Goal: Transaction & Acquisition: Obtain resource

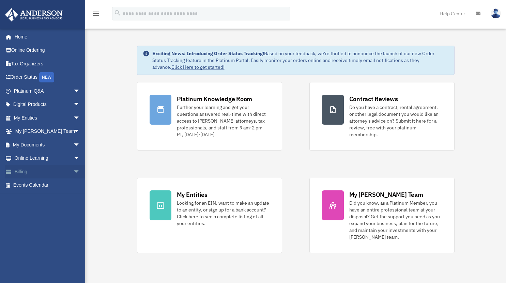
click at [32, 170] on link "Billing arrow_drop_down" at bounding box center [48, 172] width 86 height 14
click at [73, 173] on span "arrow_drop_down" at bounding box center [80, 172] width 14 height 14
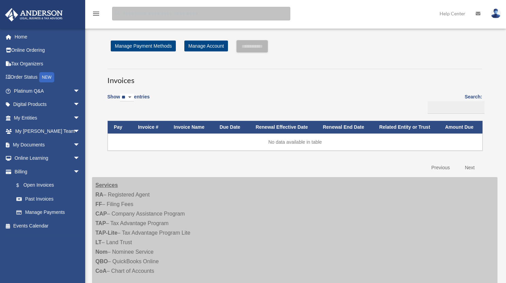
click at [157, 17] on input "search" at bounding box center [201, 14] width 178 height 14
type input "*******"
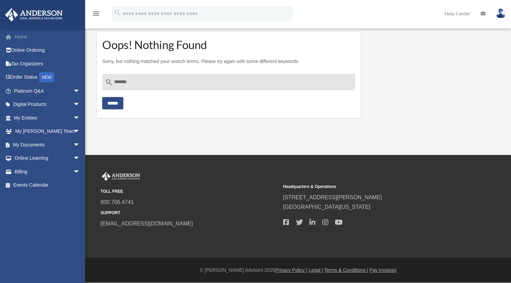
click at [26, 37] on link "Home" at bounding box center [48, 37] width 86 height 14
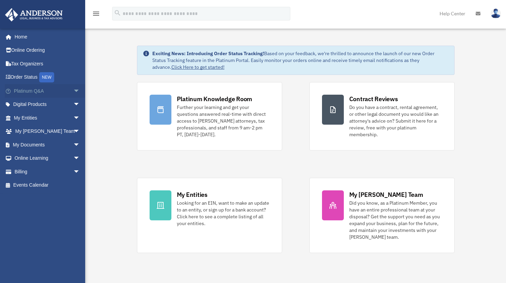
click at [73, 91] on span "arrow_drop_down" at bounding box center [80, 91] width 14 height 14
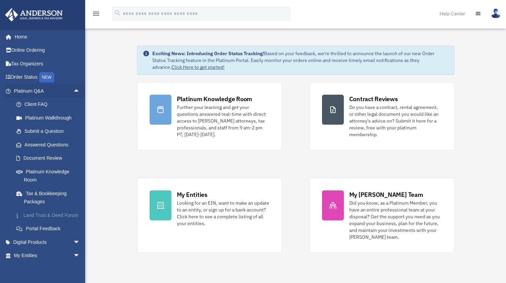
scroll to position [68, 0]
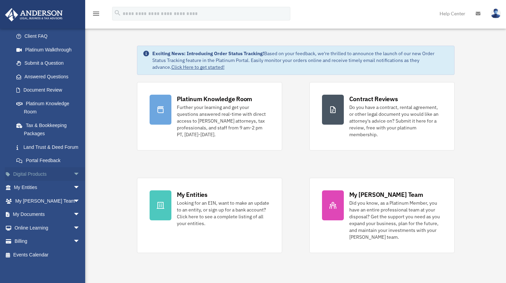
click at [73, 181] on span "arrow_drop_down" at bounding box center [80, 174] width 14 height 14
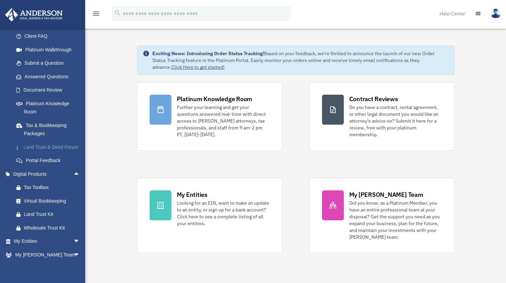
scroll to position [133, 0]
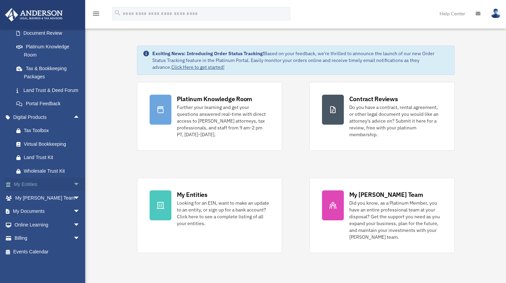
click at [56, 183] on link "My Entities arrow_drop_down" at bounding box center [48, 185] width 86 height 14
click at [73, 184] on span "arrow_drop_down" at bounding box center [80, 185] width 14 height 14
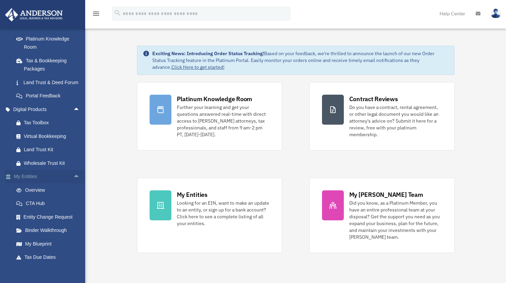
scroll to position [201, 0]
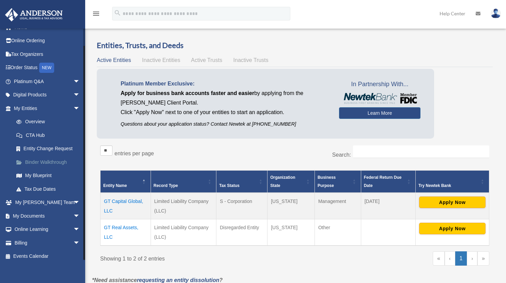
scroll to position [14, 0]
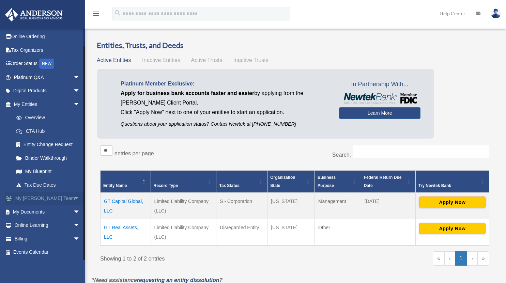
click at [73, 197] on span "arrow_drop_down" at bounding box center [80, 199] width 14 height 14
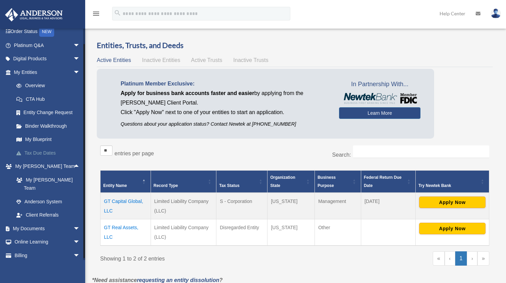
scroll to position [48, 0]
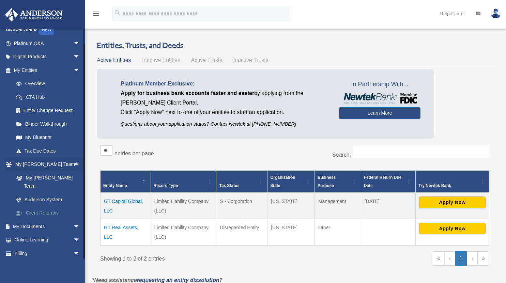
click at [50, 207] on link "Client Referrals" at bounding box center [50, 214] width 81 height 14
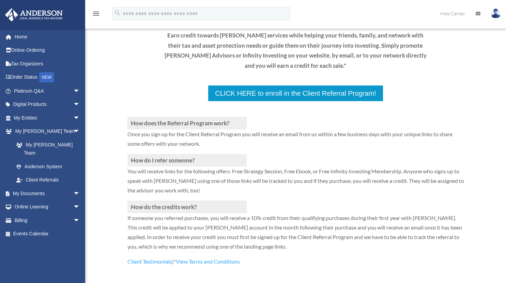
scroll to position [102, 0]
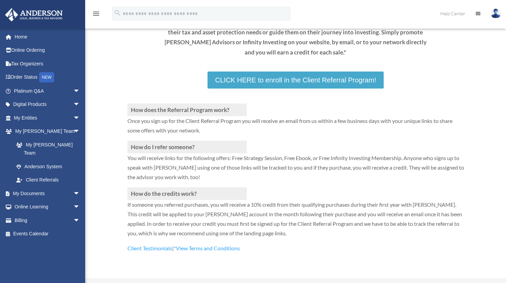
click at [281, 80] on link "CLICK HERE to enroll in the Client Referral Program!" at bounding box center [296, 80] width 176 height 17
